Goal: Task Accomplishment & Management: Manage account settings

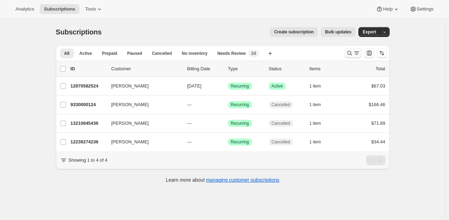
click at [352, 53] on icon "Search and filter results" at bounding box center [349, 53] width 5 height 5
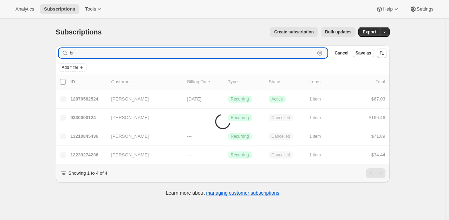
type input "b"
type input "[PERSON_NAME]"
click at [219, 54] on input "[PERSON_NAME]" at bounding box center [192, 53] width 245 height 10
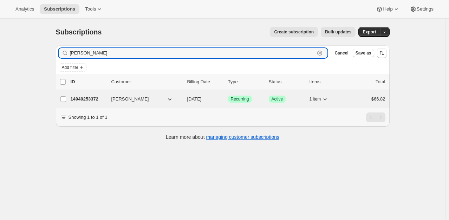
type input "[PERSON_NAME]"
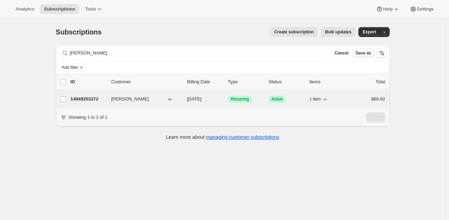
click at [89, 102] on p "14949253372" at bounding box center [88, 99] width 35 height 7
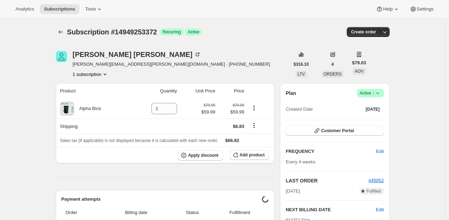
click at [367, 93] on span "Active |" at bounding box center [370, 93] width 21 height 7
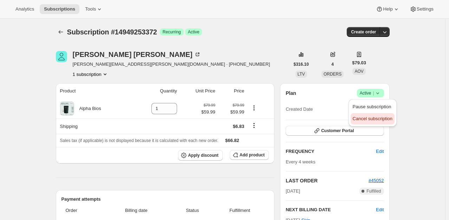
click at [367, 120] on span "Cancel subscription" at bounding box center [373, 118] width 40 height 5
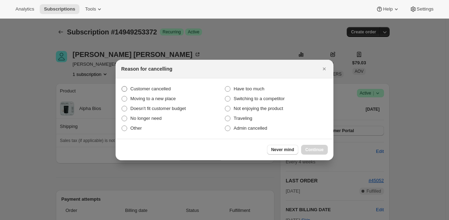
click at [182, 89] on label "Customer cancelled" at bounding box center [172, 89] width 103 height 10
click at [122, 86] on input "Customer cancelled" at bounding box center [122, 86] width 0 height 0
radio input "true"
click at [318, 148] on span "Continue" at bounding box center [314, 150] width 18 height 6
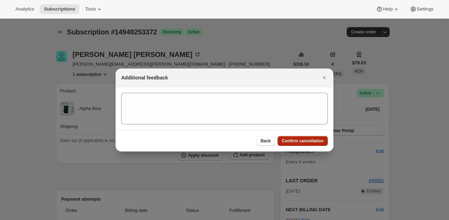
click at [313, 141] on span "Confirm cancellation" at bounding box center [303, 141] width 42 height 6
